Goal: Information Seeking & Learning: Check status

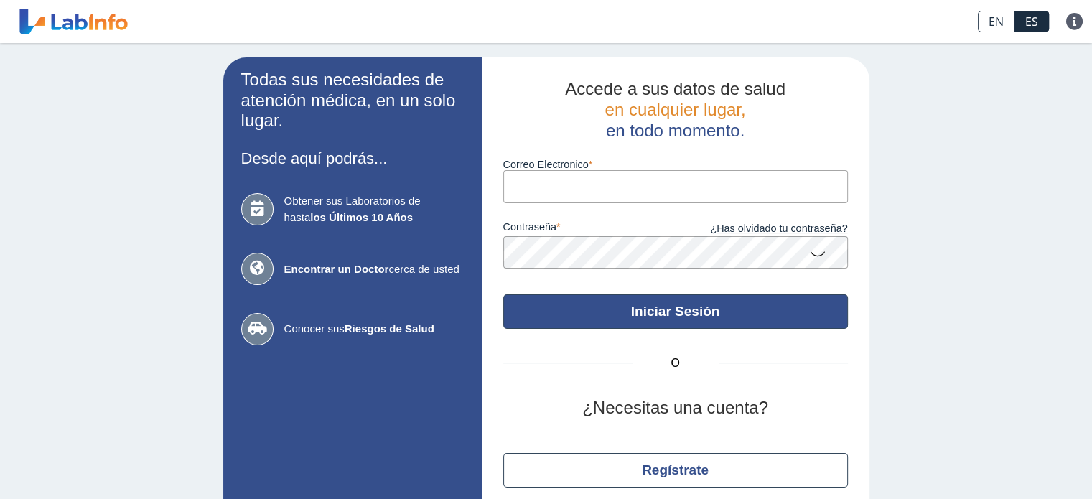
type input "[EMAIL_ADDRESS][DOMAIN_NAME]"
click at [684, 312] on button "Iniciar Sesión" at bounding box center [675, 311] width 345 height 34
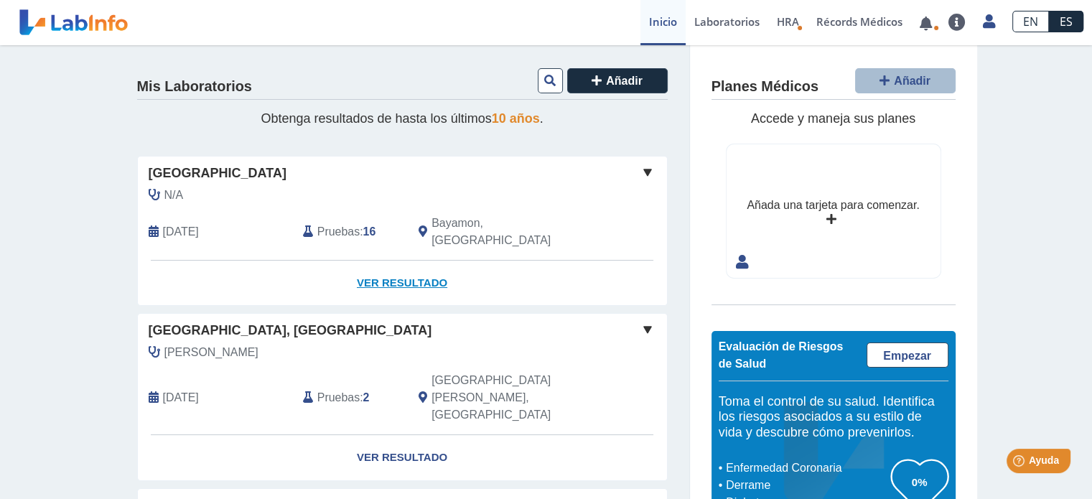
click at [398, 266] on link "Ver Resultado" at bounding box center [402, 283] width 529 height 45
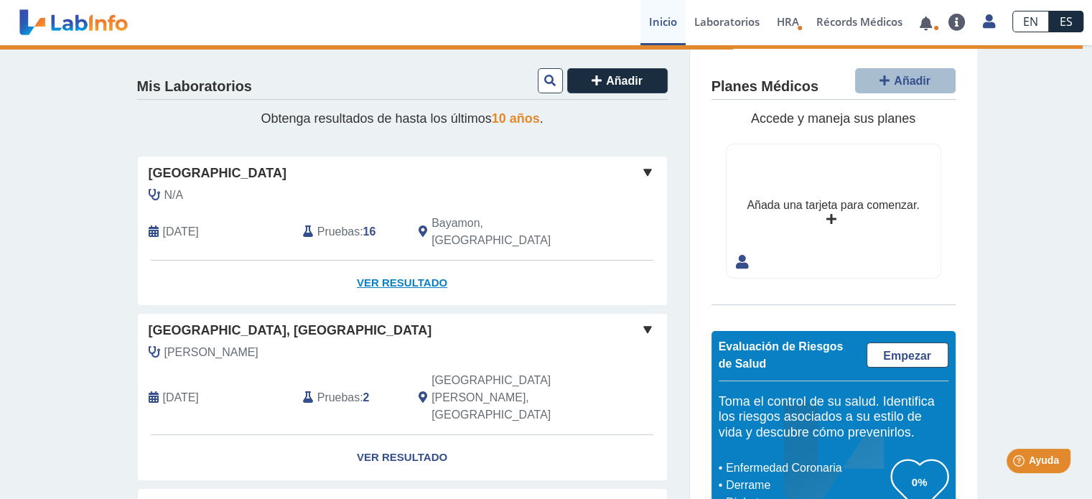
click at [406, 267] on link "Ver Resultado" at bounding box center [402, 283] width 529 height 45
click at [406, 265] on link "Ver Resultado" at bounding box center [402, 283] width 529 height 45
click at [405, 264] on link "Ver Resultado" at bounding box center [402, 283] width 529 height 45
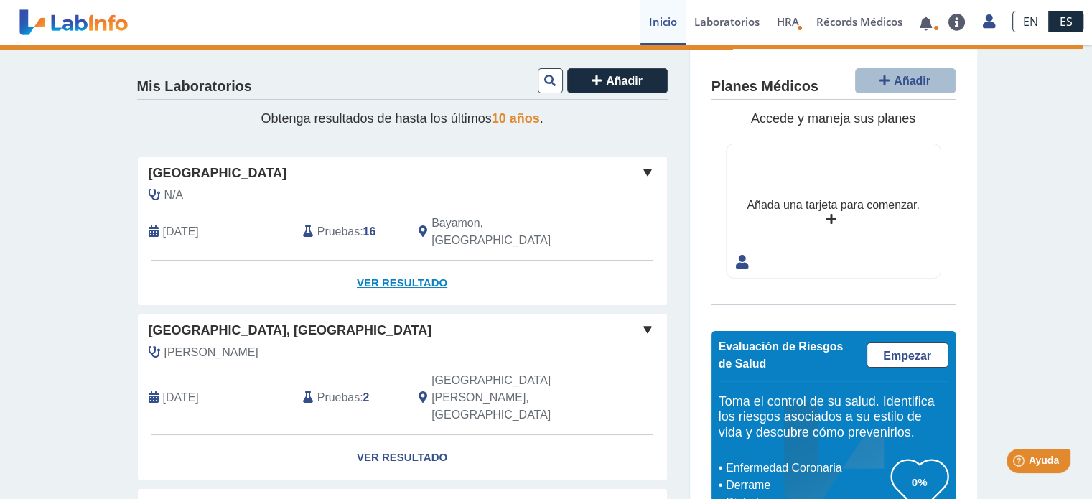
click at [378, 266] on link "Ver Resultado" at bounding box center [402, 283] width 529 height 45
click at [378, 265] on link "Ver Resultado" at bounding box center [402, 283] width 529 height 45
click at [378, 264] on link "Ver Resultado" at bounding box center [402, 283] width 529 height 45
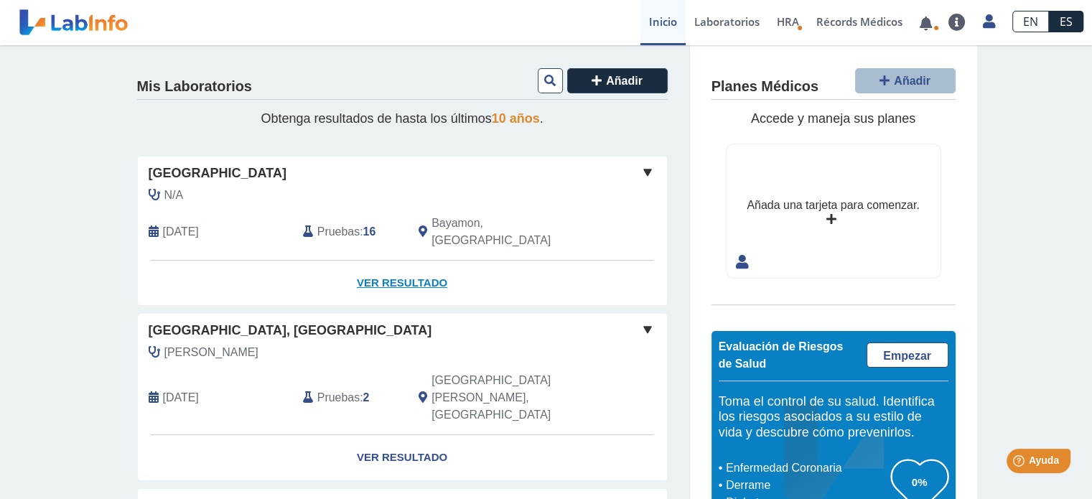
click at [416, 267] on link "Ver Resultado" at bounding box center [402, 283] width 529 height 45
click at [416, 266] on link "Ver Resultado" at bounding box center [402, 283] width 529 height 45
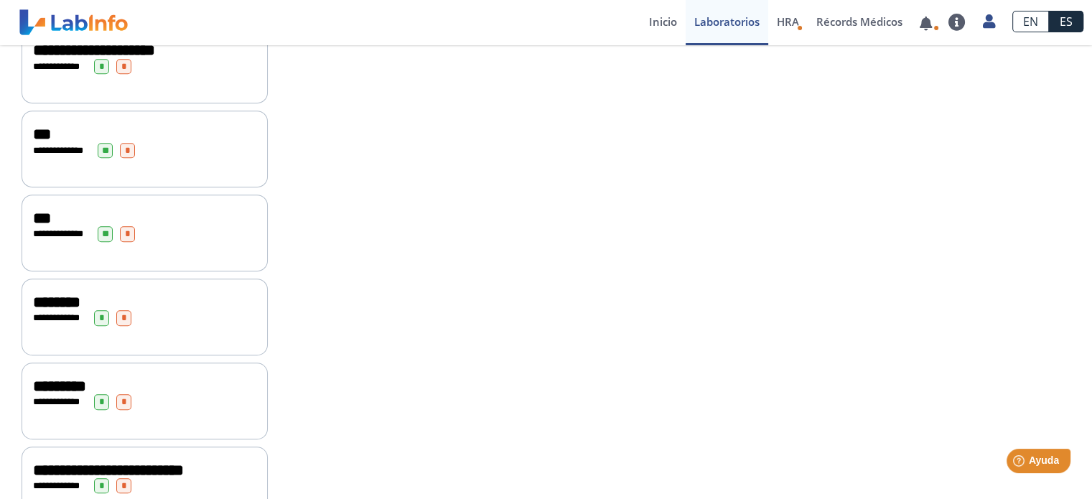
scroll to position [1005, 0]
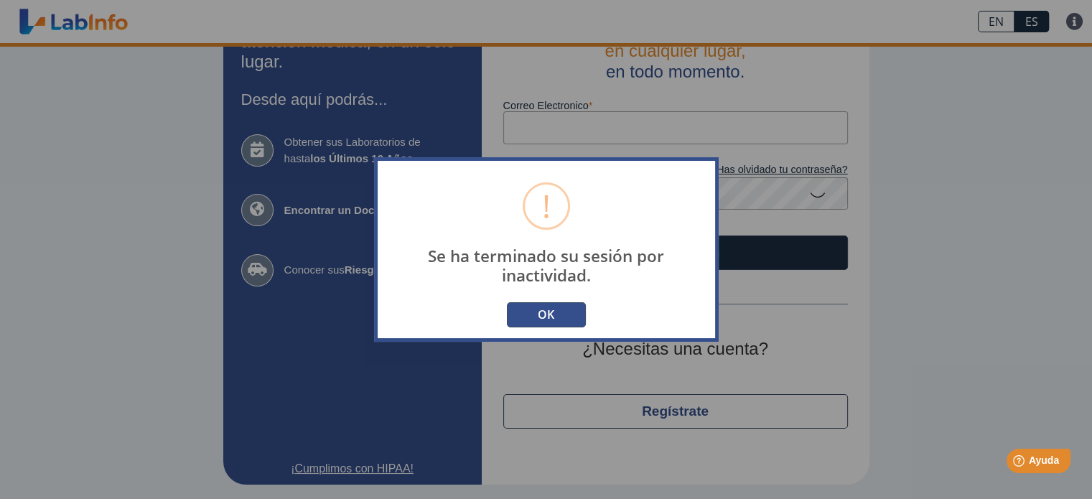
scroll to position [58, 0]
type input "[EMAIL_ADDRESS][DOMAIN_NAME]"
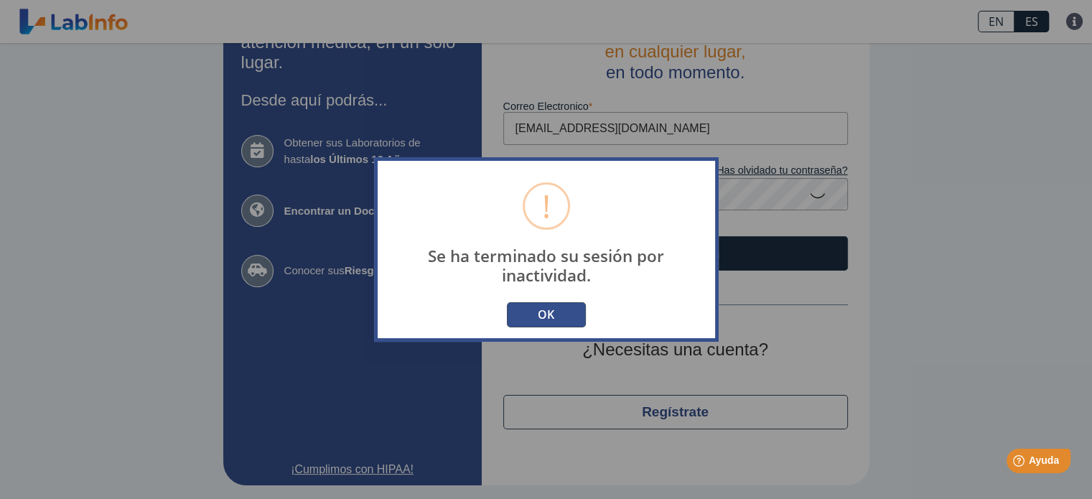
click at [541, 315] on button "OK" at bounding box center [546, 314] width 79 height 25
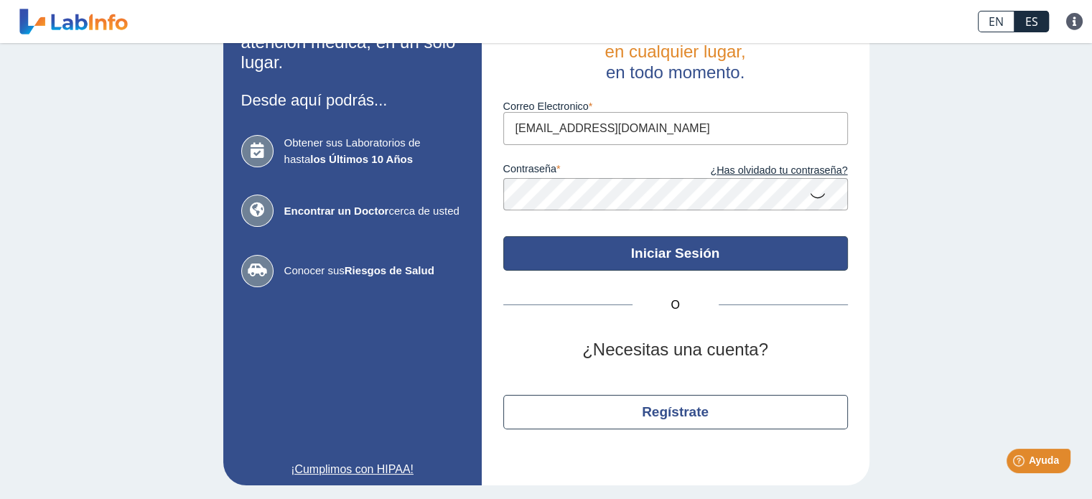
click at [682, 256] on button "Iniciar Sesión" at bounding box center [675, 253] width 345 height 34
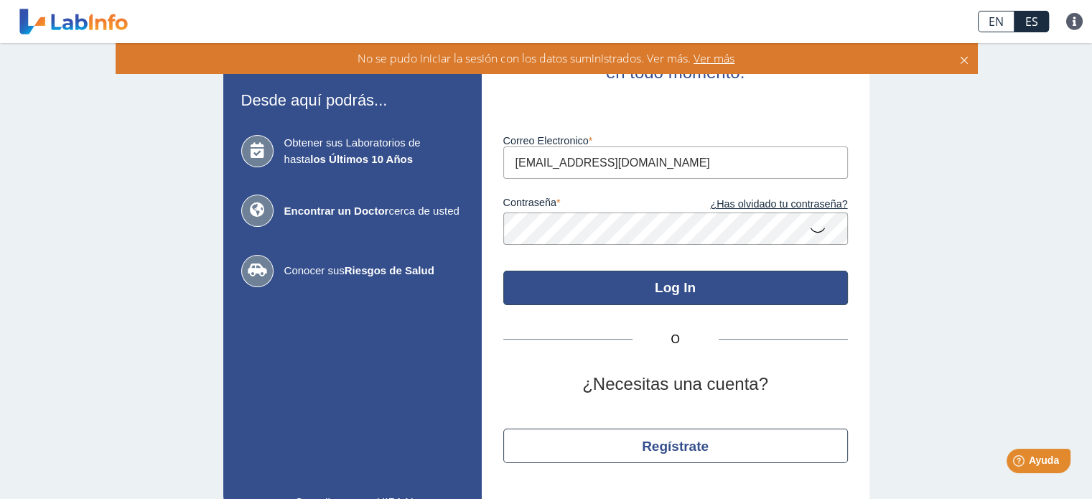
click at [678, 291] on button "Log In" at bounding box center [675, 288] width 345 height 34
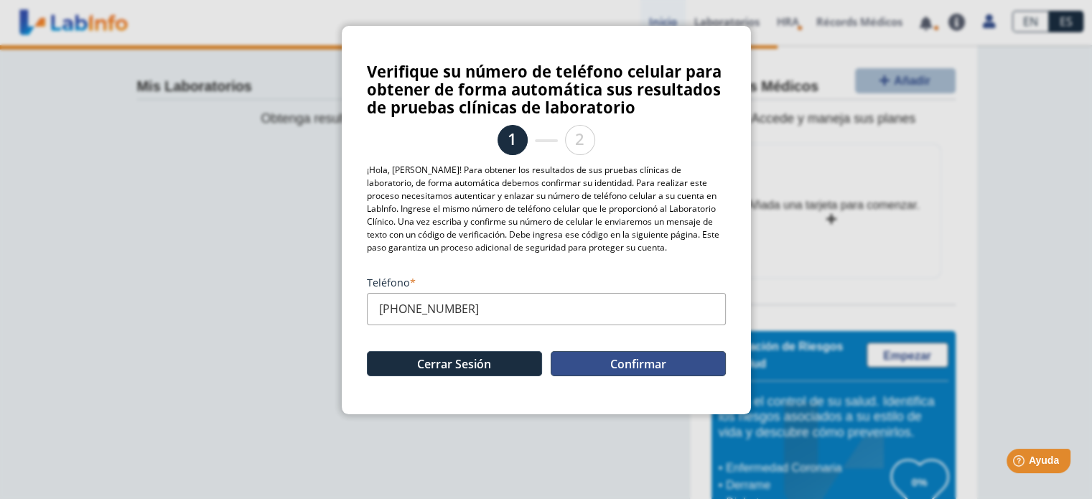
click at [645, 368] on button "Confirmar" at bounding box center [638, 363] width 175 height 25
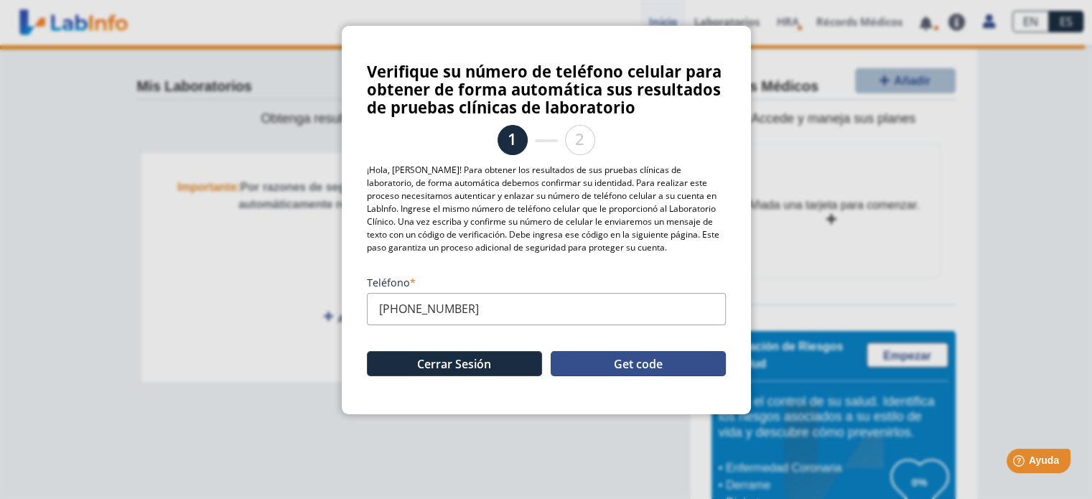
click at [665, 366] on button "Get code" at bounding box center [638, 363] width 175 height 25
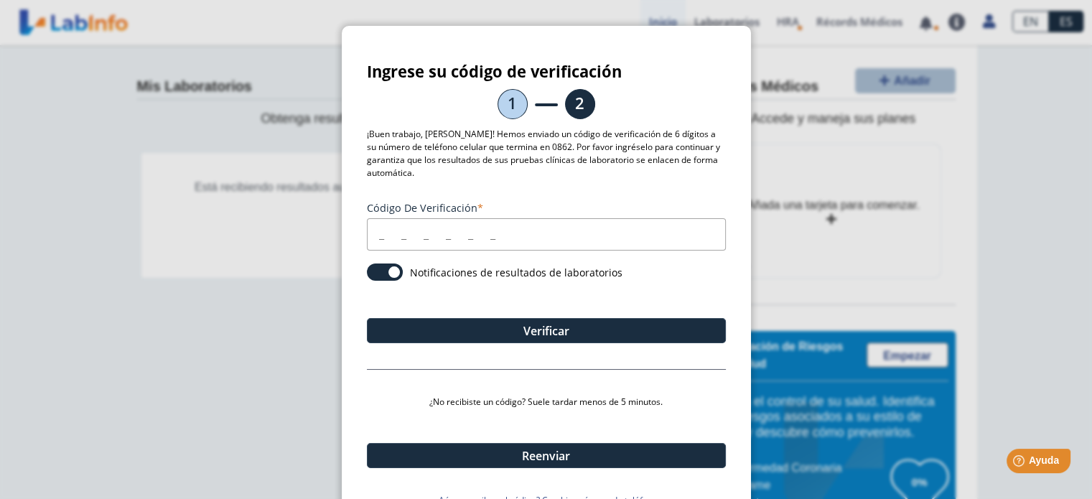
click at [375, 235] on input "Código de verificación" at bounding box center [546, 234] width 359 height 32
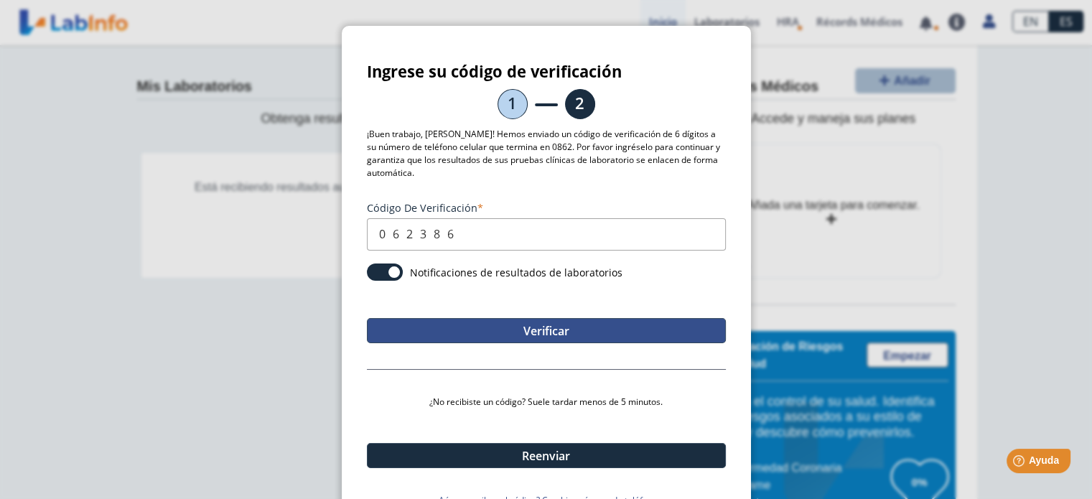
type input "062386"
click at [565, 332] on button "Verificar" at bounding box center [546, 330] width 359 height 25
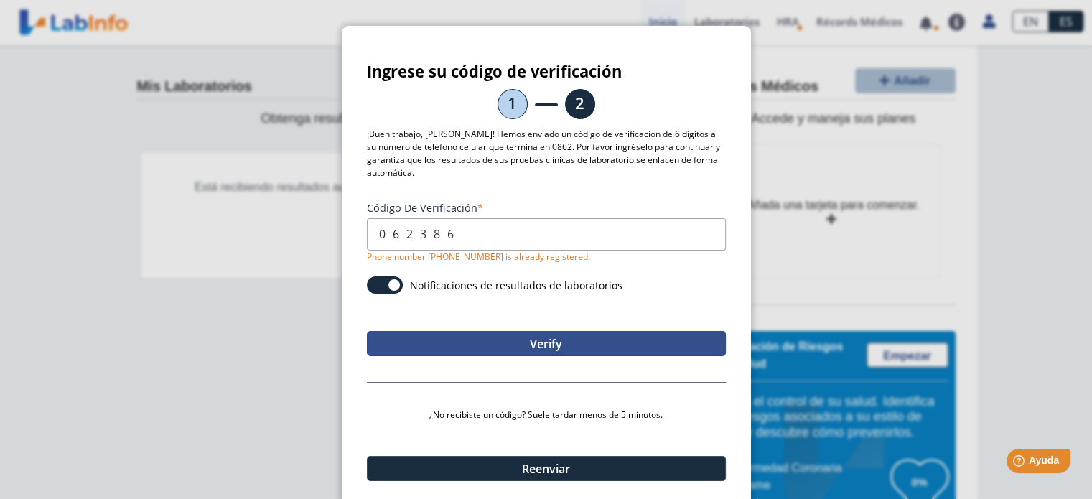
click at [549, 340] on button "Verify" at bounding box center [546, 343] width 359 height 25
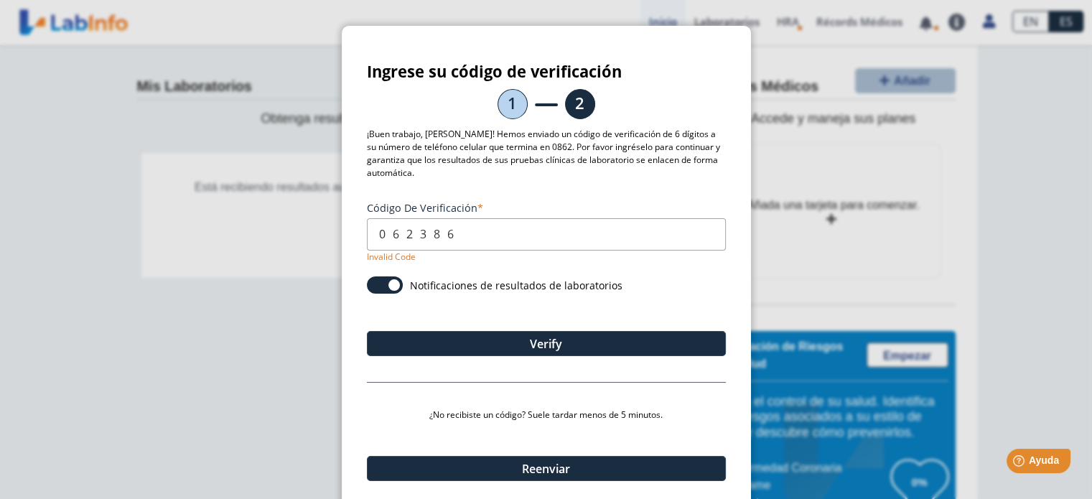
click at [991, 232] on ngb-modal-window "Ingrese su código de verificación 1 2 ¡Buen trabajo, Yolanda! Hemos enviado un …" at bounding box center [546, 249] width 1092 height 499
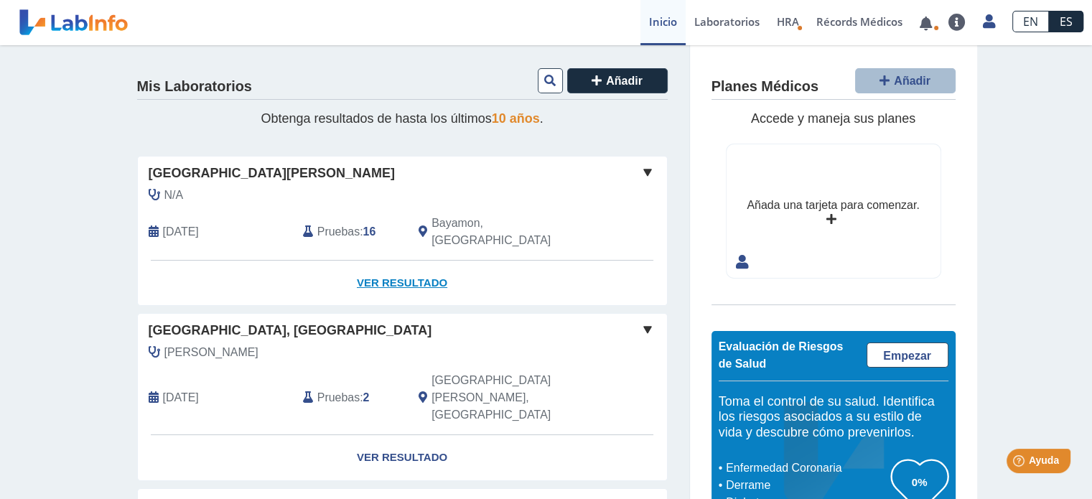
click at [409, 269] on link "Ver Resultado" at bounding box center [402, 283] width 529 height 45
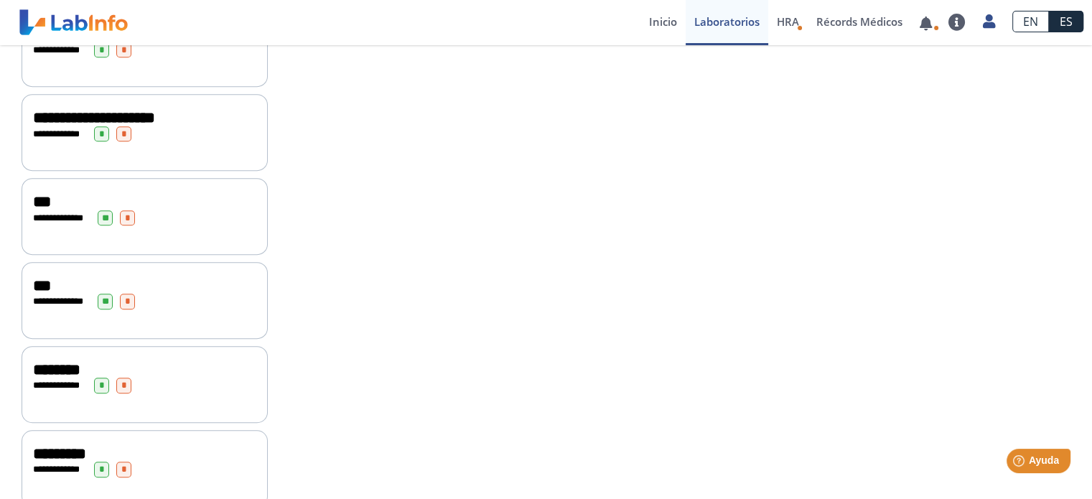
scroll to position [930, 0]
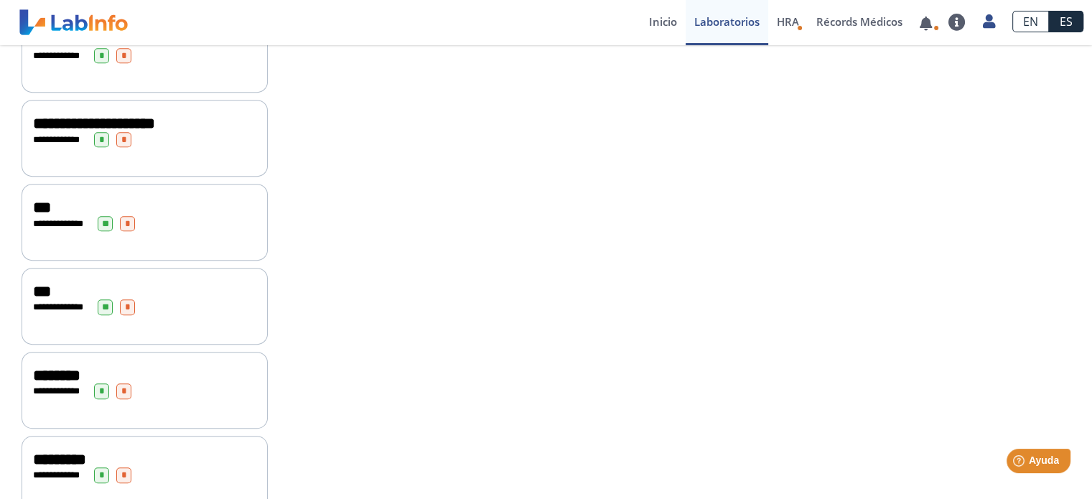
click at [33, 215] on span "***" at bounding box center [42, 208] width 18 height 16
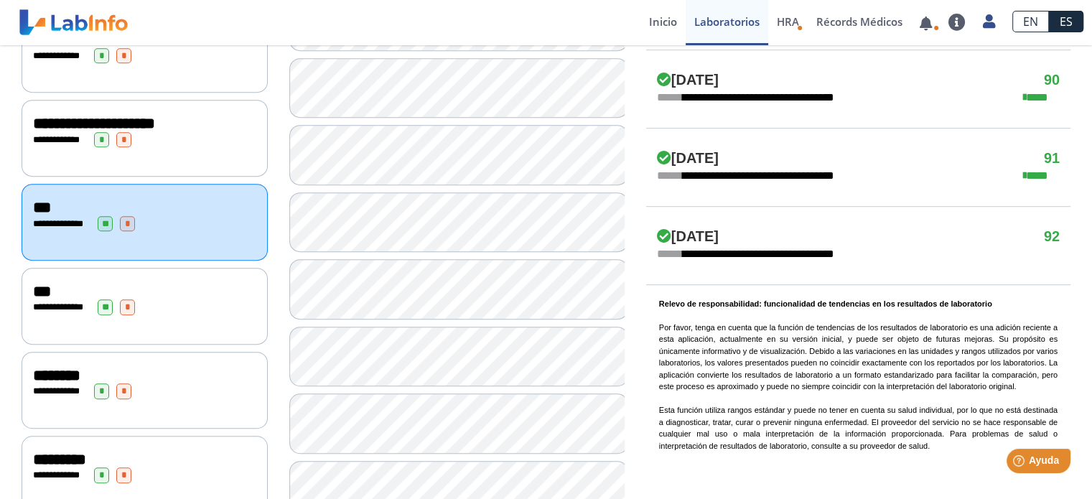
click at [71, 300] on div "***" at bounding box center [144, 291] width 223 height 17
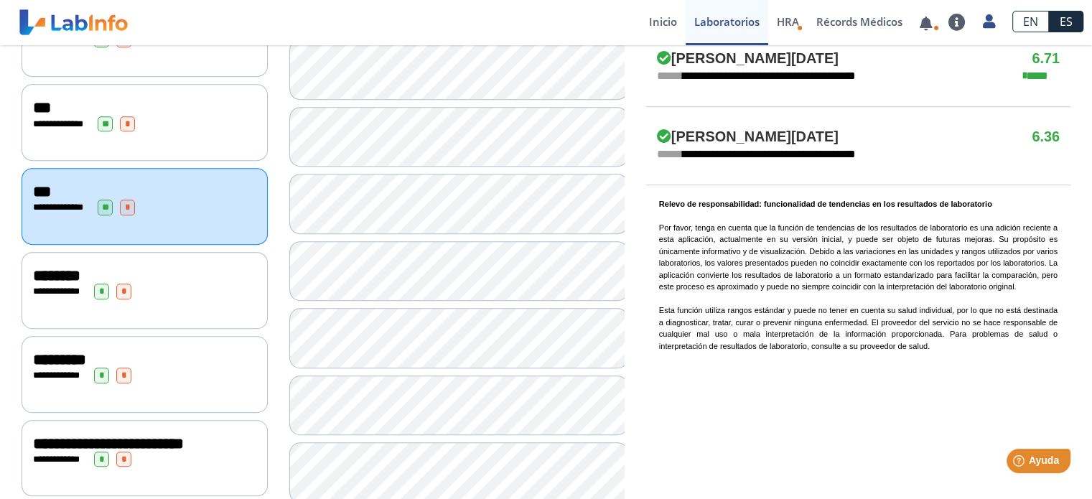
scroll to position [1077, 0]
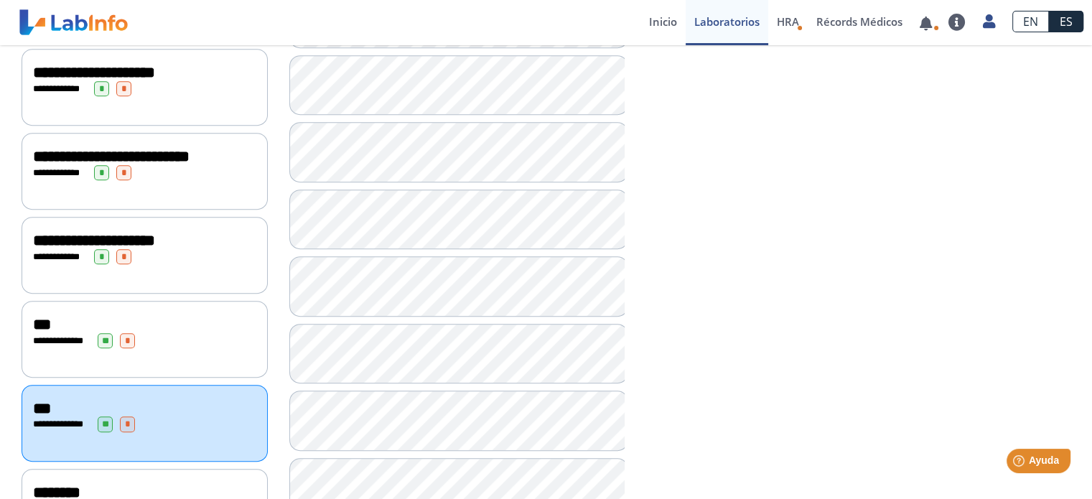
scroll to position [862, 0]
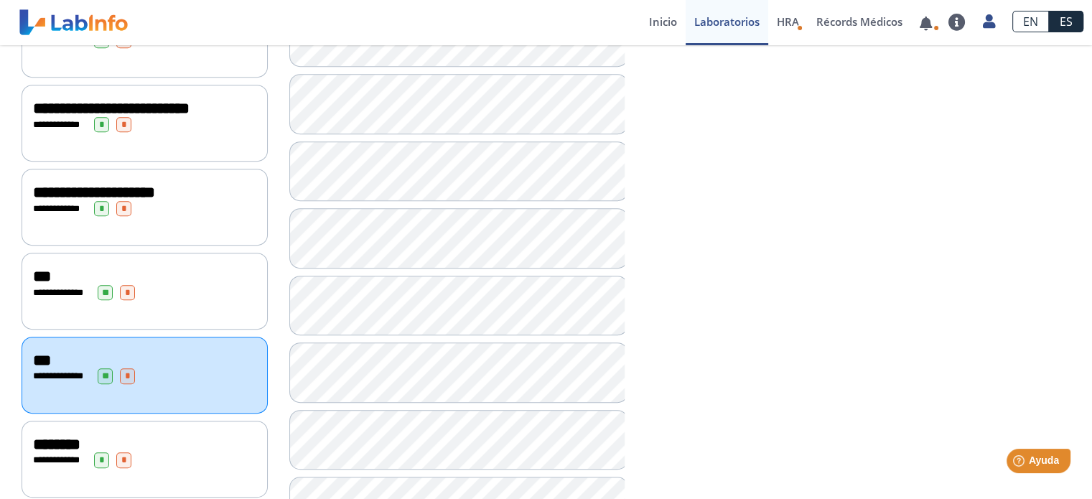
click at [47, 297] on span "**********" at bounding box center [63, 292] width 39 height 9
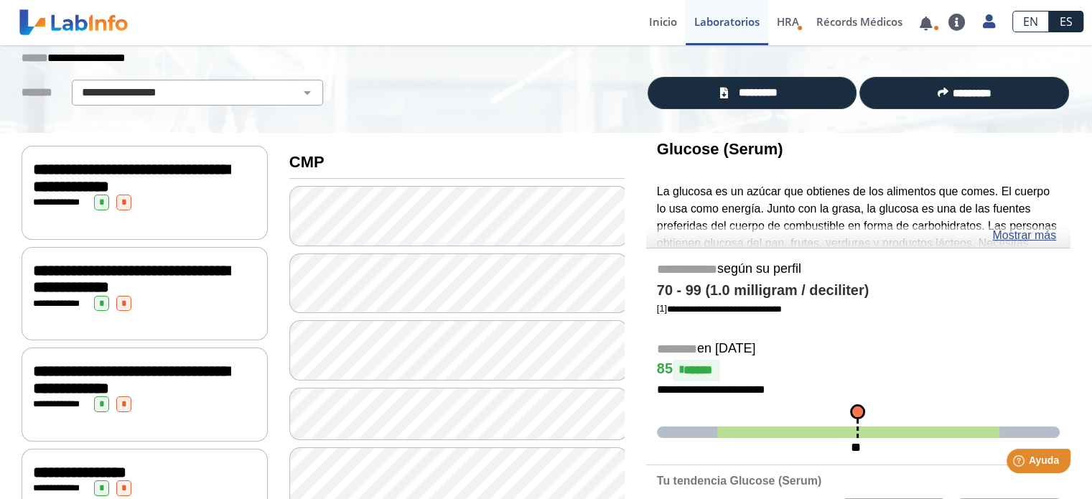
scroll to position [72, 0]
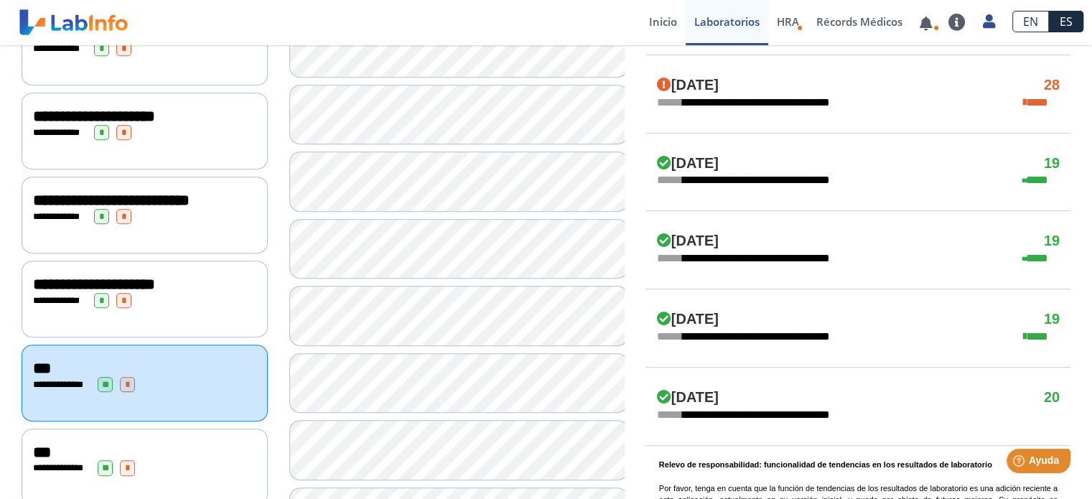
scroll to position [933, 0]
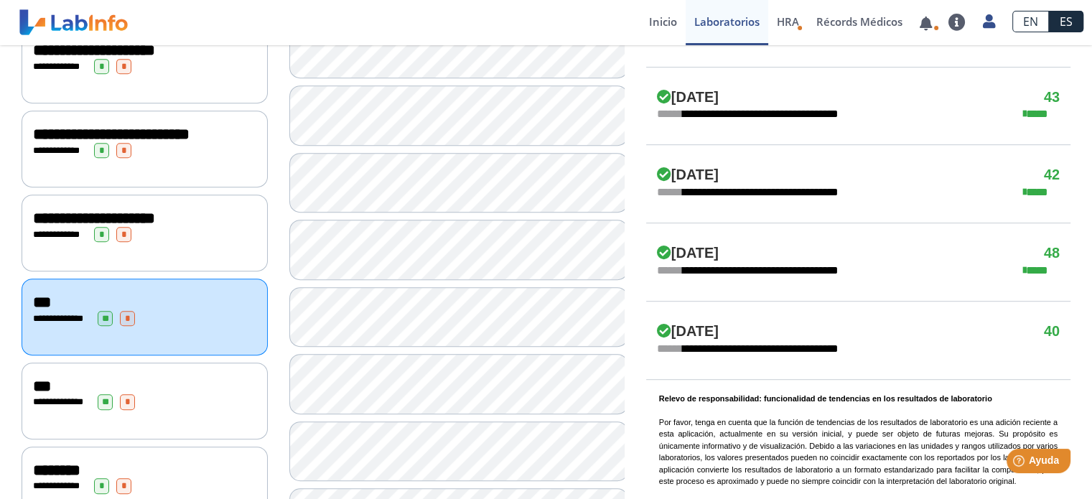
scroll to position [862, 0]
